Goal: Task Accomplishment & Management: Complete application form

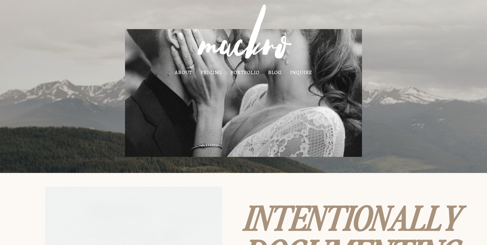
click at [217, 71] on link "pricing" at bounding box center [212, 72] width 22 height 4
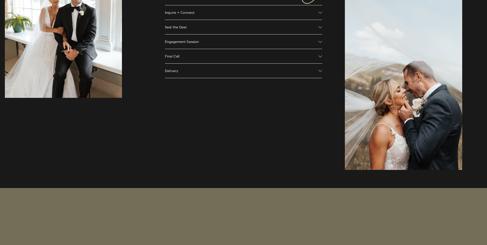
scroll to position [461, 0]
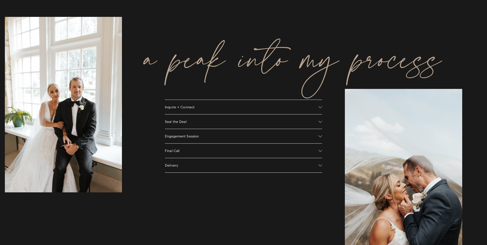
click at [174, 109] on span "Inquire + Connect" at bounding box center [242, 107] width 154 height 4
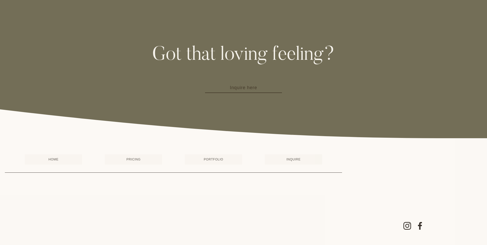
scroll to position [760, 0]
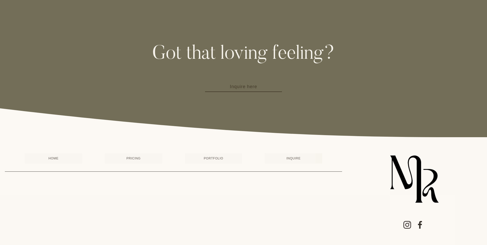
click at [213, 82] on link "Inquire here" at bounding box center [243, 87] width 77 height 10
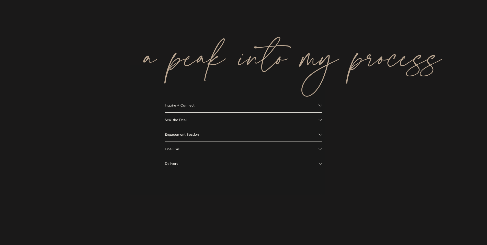
scroll to position [402, 0]
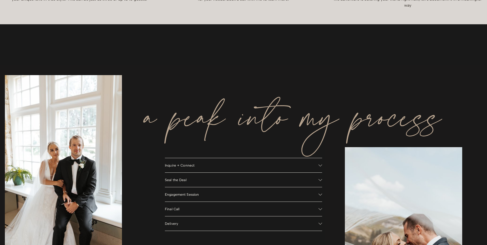
click at [212, 171] on button "Inquire + Connect" at bounding box center [243, 165] width 157 height 14
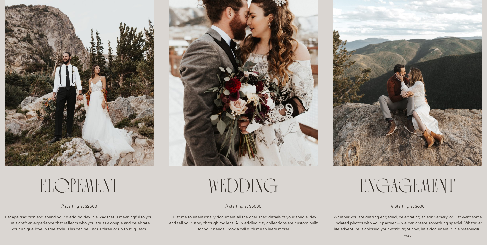
scroll to position [0, 0]
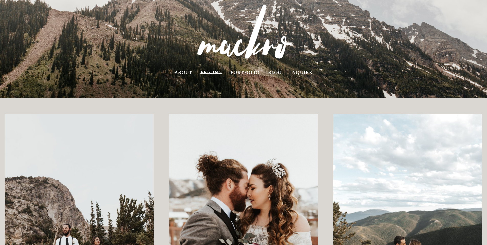
click at [180, 74] on link "about" at bounding box center [183, 72] width 17 height 4
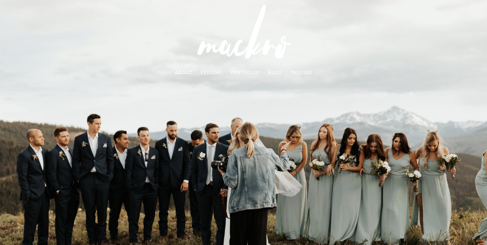
click at [296, 74] on link "inquire" at bounding box center [301, 72] width 23 height 4
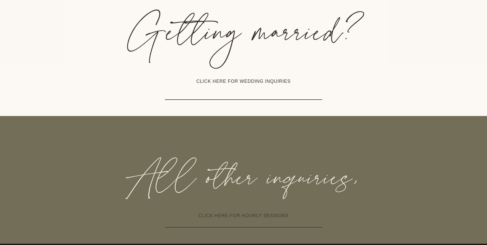
scroll to position [179, 0]
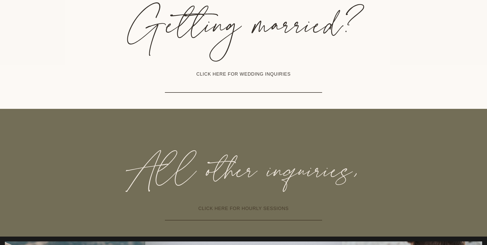
click at [241, 78] on link "CLICK HERE FOR WEDDING INQUIRIES" at bounding box center [243, 74] width 157 height 36
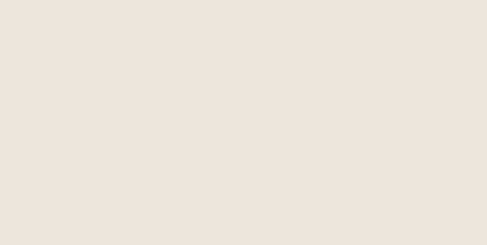
scroll to position [495, 0]
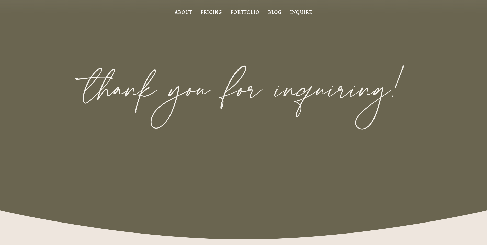
scroll to position [128, 0]
